Goal: Information Seeking & Learning: Learn about a topic

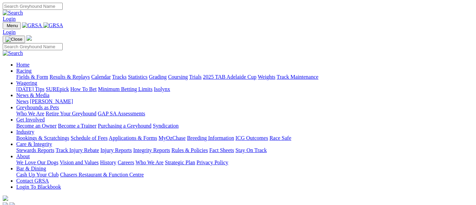
click at [31, 68] on link "Racing" at bounding box center [23, 71] width 15 height 6
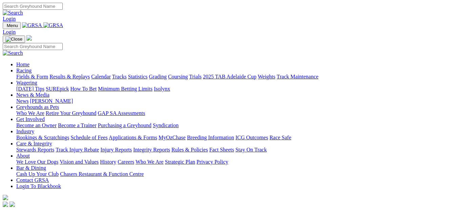
click at [31, 68] on link "Racing" at bounding box center [23, 71] width 15 height 6
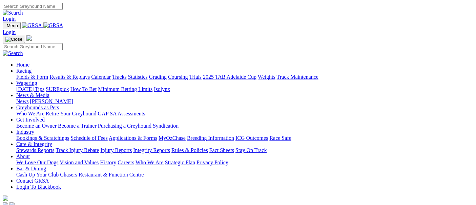
click at [35, 74] on link "Fields & Form" at bounding box center [32, 77] width 32 height 6
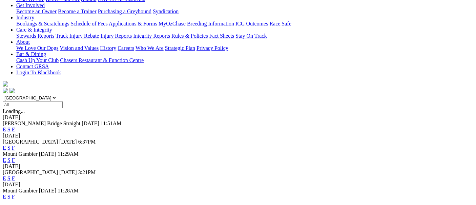
scroll to position [75, 0]
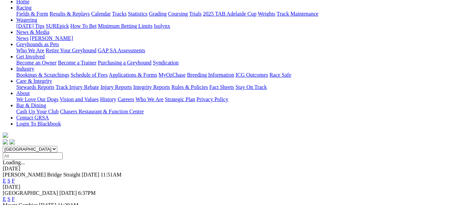
click at [15, 196] on link "F" at bounding box center [13, 199] width 3 height 6
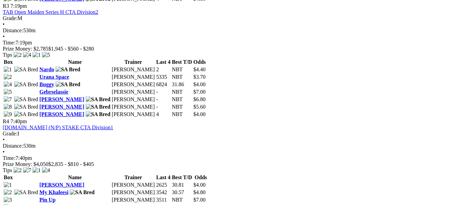
scroll to position [639, 0]
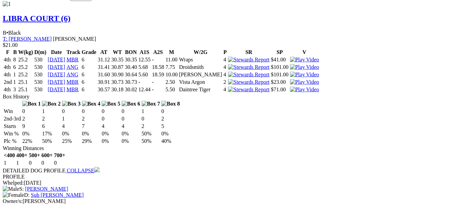
scroll to position [752, 0]
